Goal: Check status: Check status

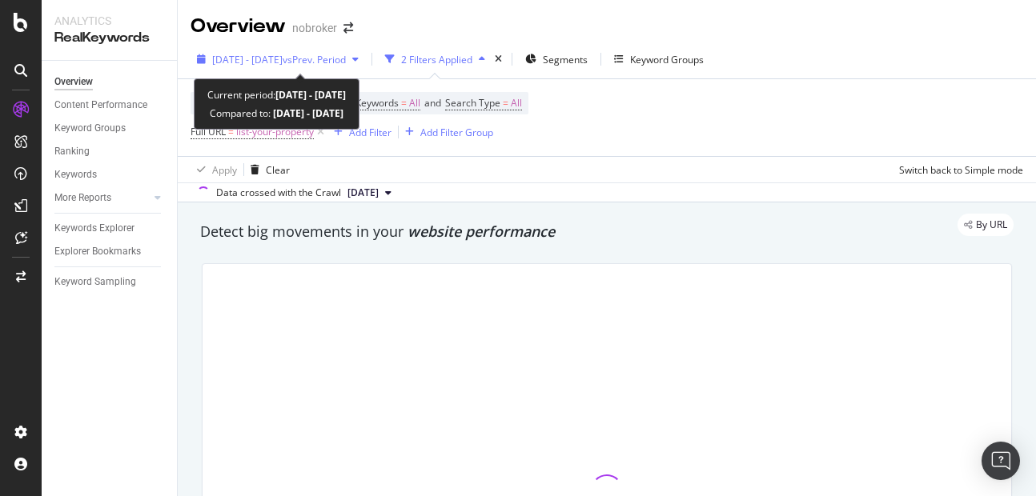
click at [283, 54] on span "2025 Sep. 1st - Sep. 14th" at bounding box center [247, 60] width 70 height 14
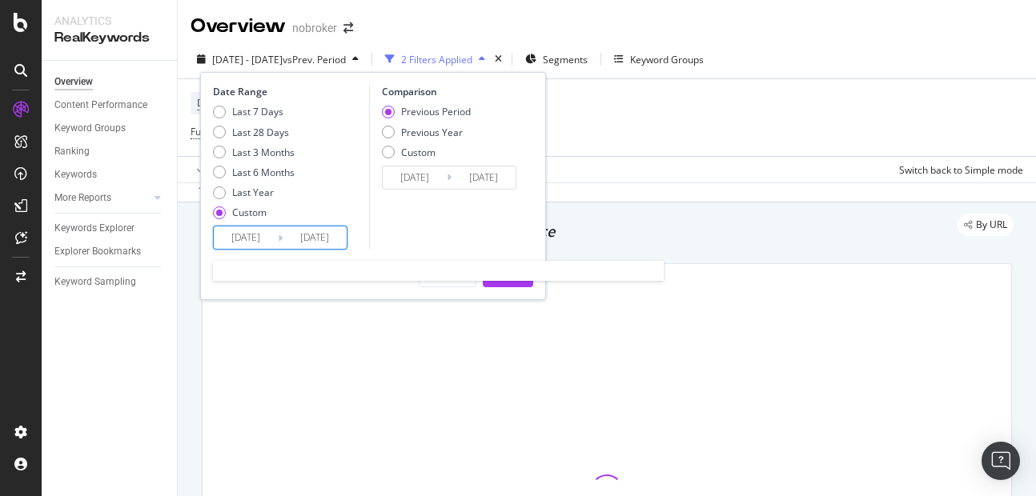
click at [328, 245] on input "2025/09/14" at bounding box center [315, 238] width 64 height 22
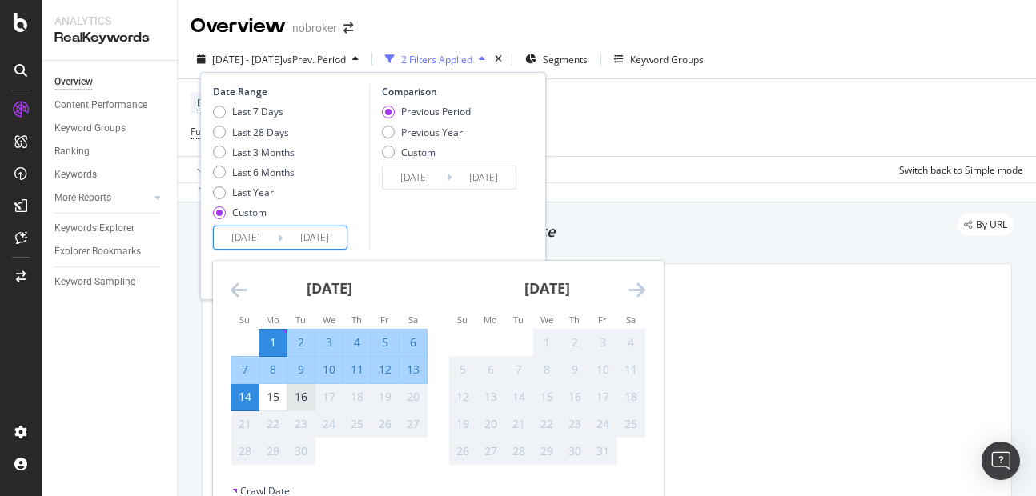
click at [307, 407] on div "16" at bounding box center [300, 397] width 27 height 26
type input "2025/09/16"
type input "2025/08/16"
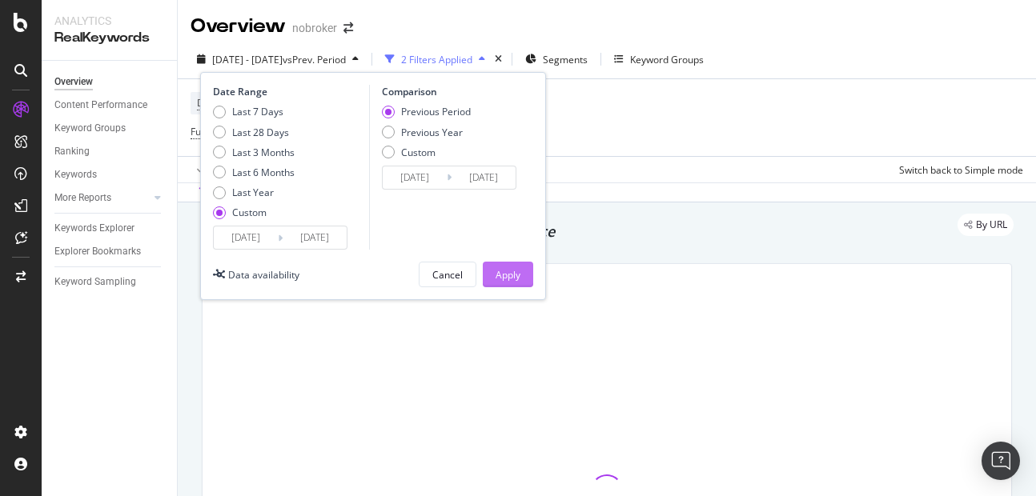
click at [500, 283] on div "Apply" at bounding box center [508, 275] width 25 height 24
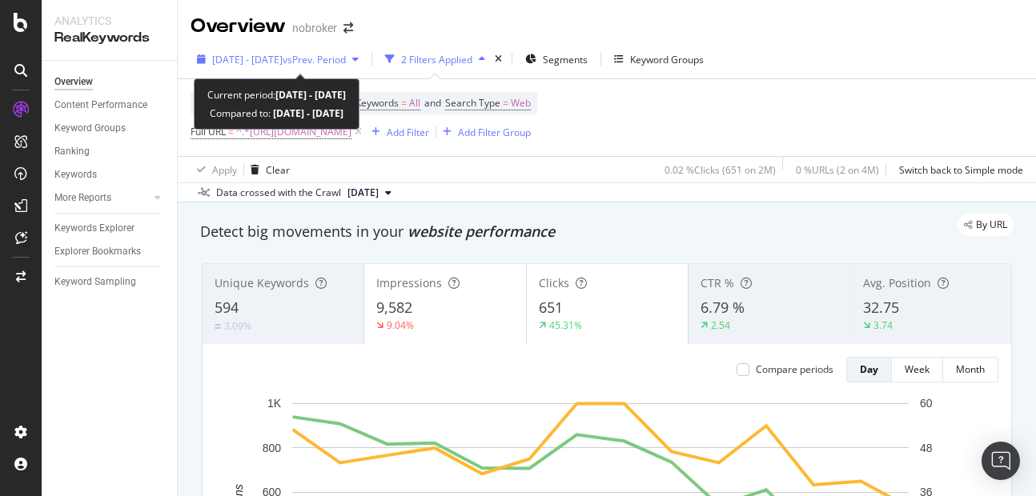
click at [283, 61] on span "2025 Sep. 1st - Sep. 14th" at bounding box center [247, 60] width 70 height 14
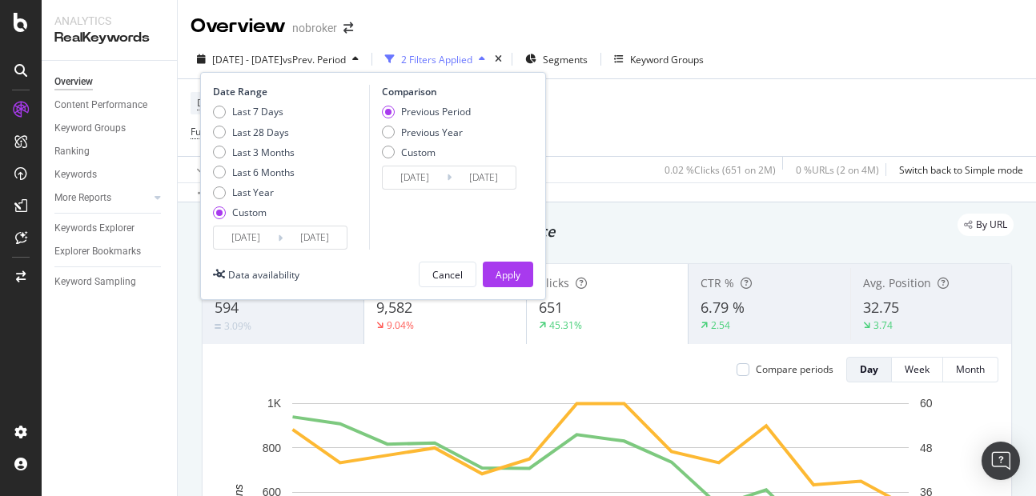
click at [320, 229] on input "2025/09/14" at bounding box center [315, 238] width 64 height 22
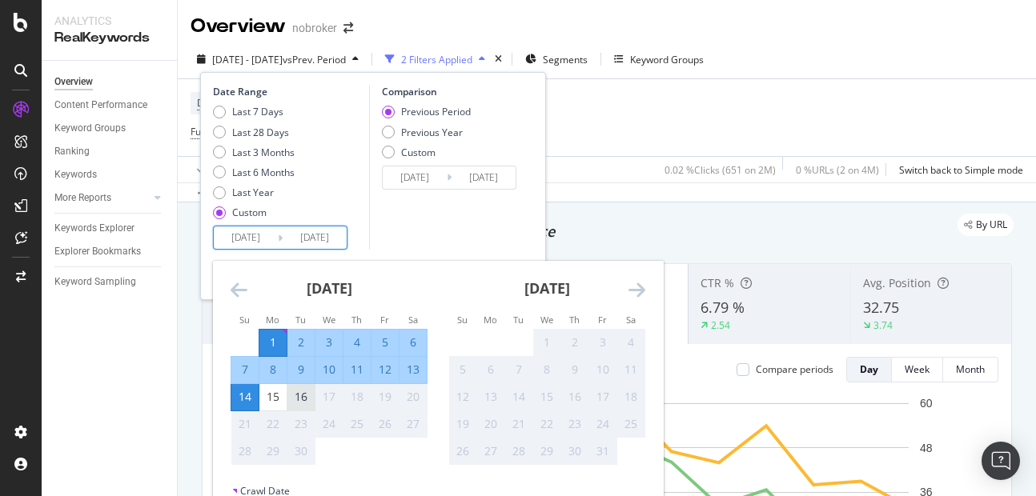
click at [301, 409] on div "16" at bounding box center [300, 397] width 27 height 26
type input "[DATE]"
type input "2025/08/16"
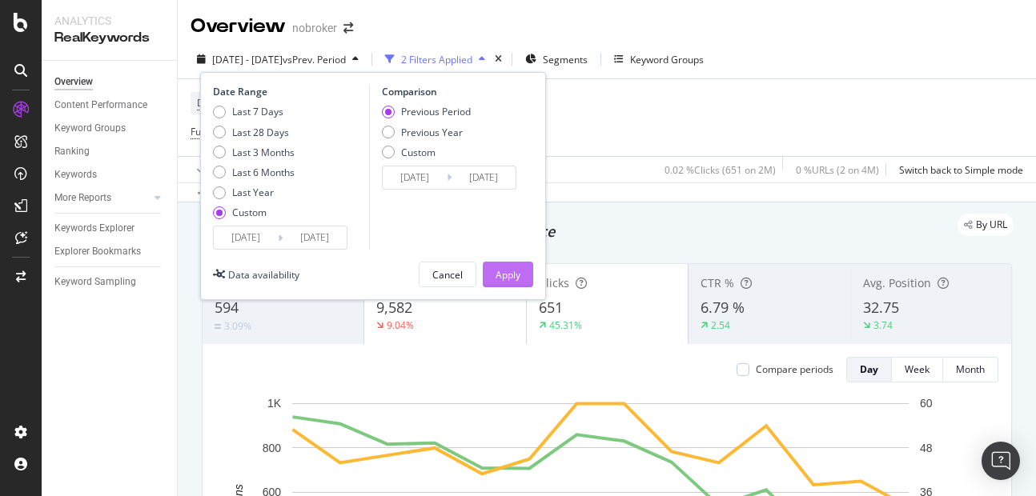
click at [508, 286] on div "Apply" at bounding box center [508, 275] width 25 height 24
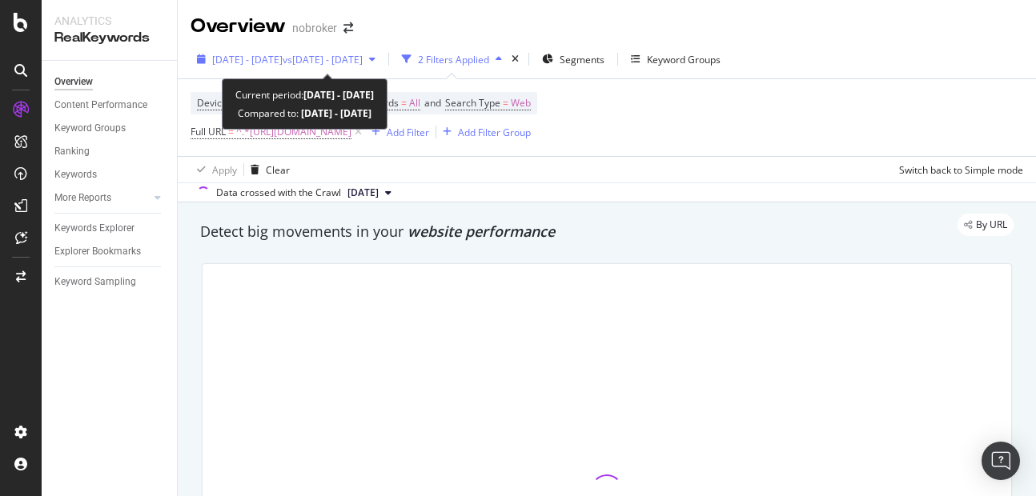
click at [283, 65] on span "[DATE] - [DATE]" at bounding box center [247, 60] width 70 height 14
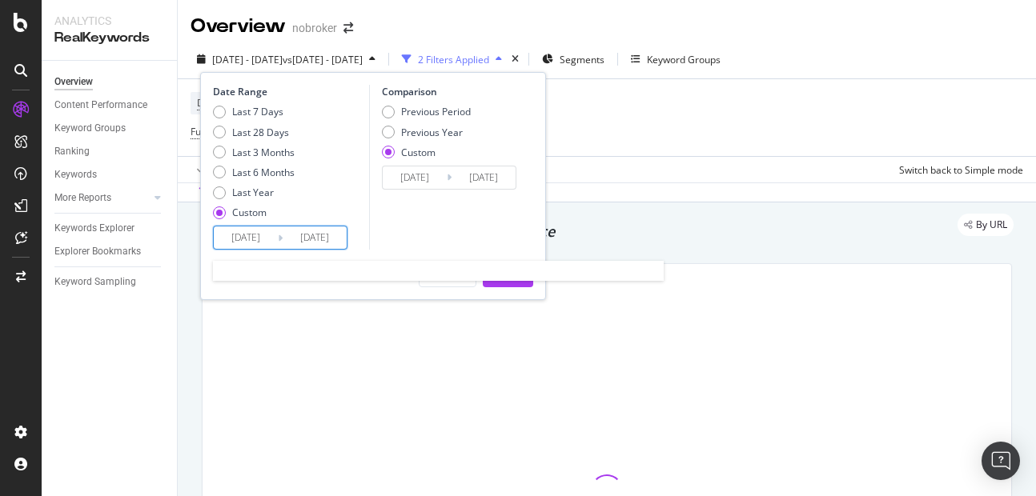
click at [339, 244] on input "2025/09/15" at bounding box center [315, 238] width 64 height 22
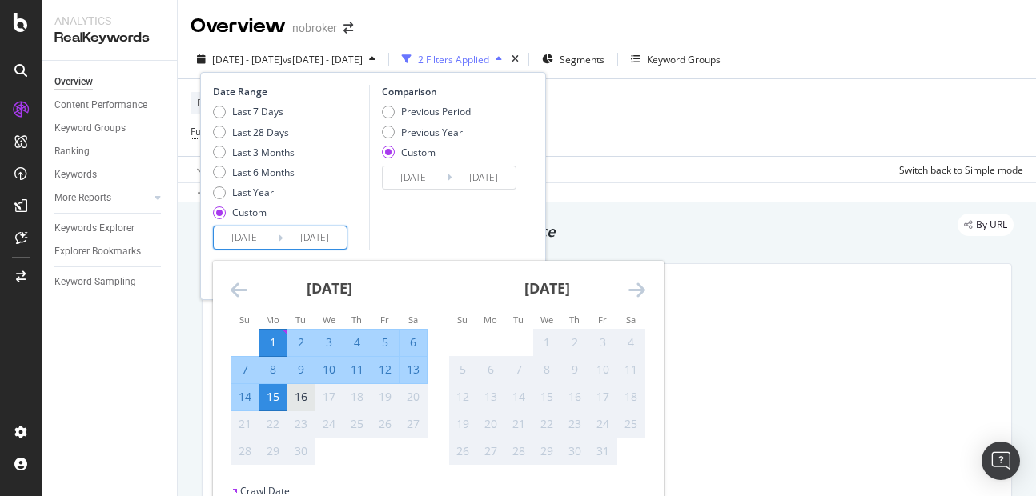
click at [307, 401] on div "16" at bounding box center [300, 397] width 27 height 16
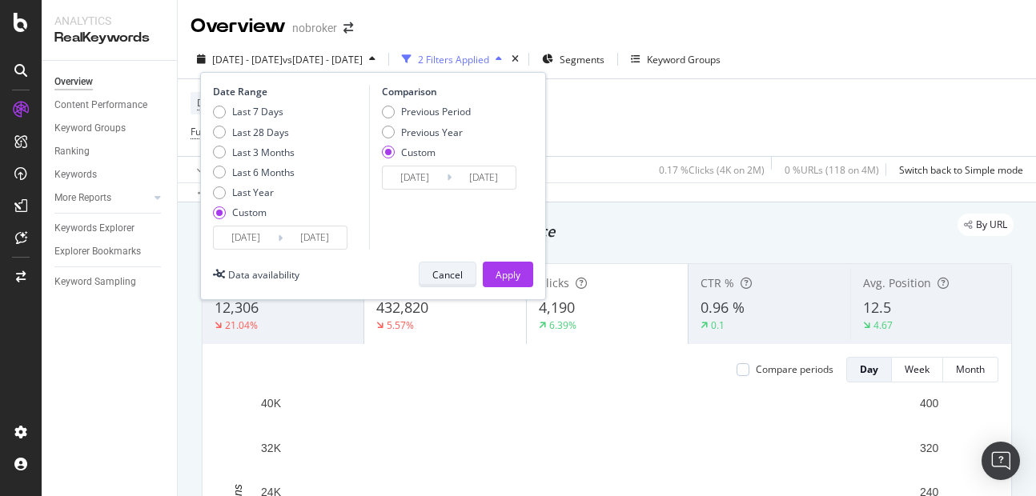
type input "2025/09/16"
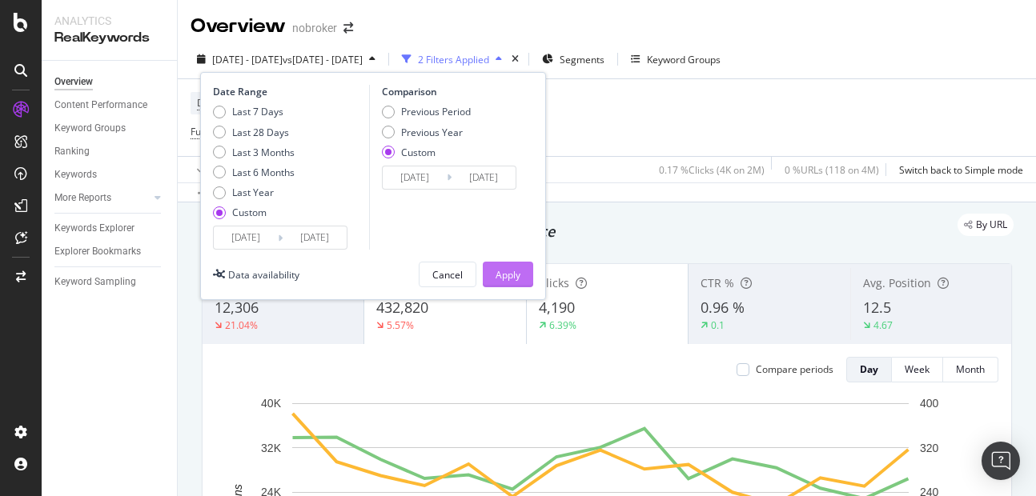
click at [518, 276] on div "Apply" at bounding box center [508, 275] width 25 height 14
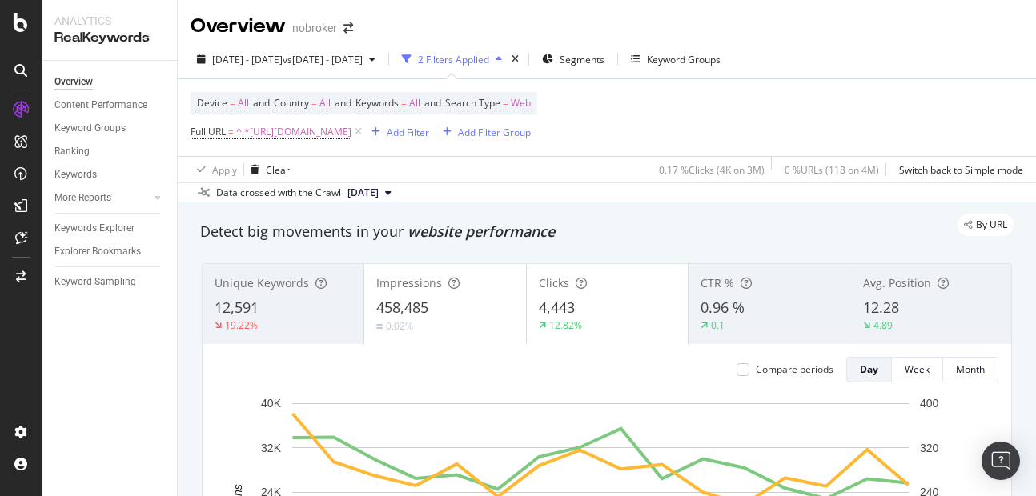
click at [518, 276] on div "Impressions 458,485 0.02%" at bounding box center [444, 304] width 161 height 72
